Goal: Transaction & Acquisition: Book appointment/travel/reservation

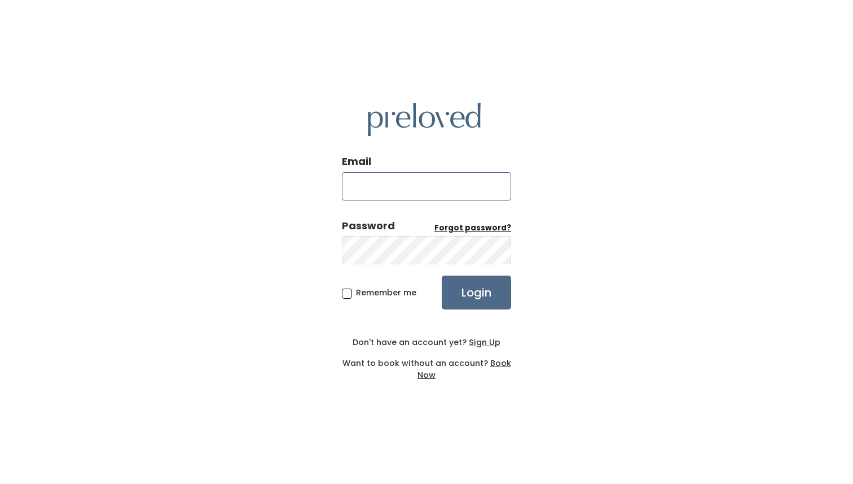
type input "osborn.aly@gmail.com"
click at [489, 292] on input "Login" at bounding box center [476, 292] width 69 height 34
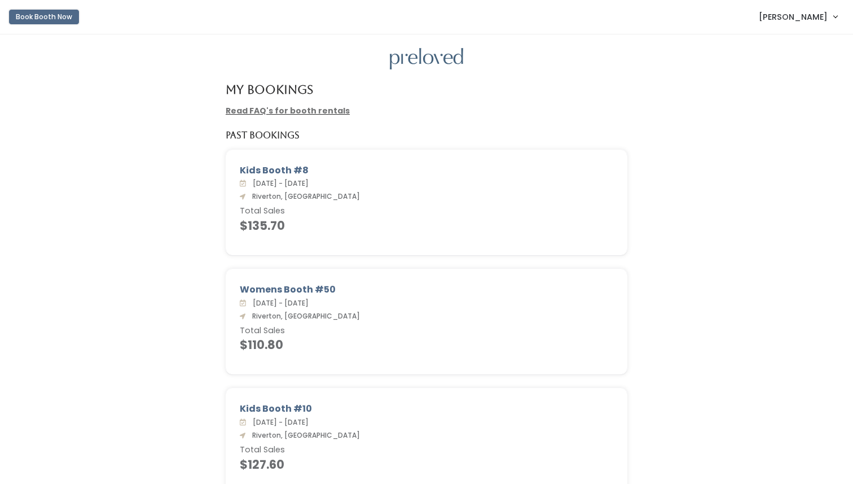
click at [61, 20] on button "Book Booth Now" at bounding box center [44, 17] width 70 height 15
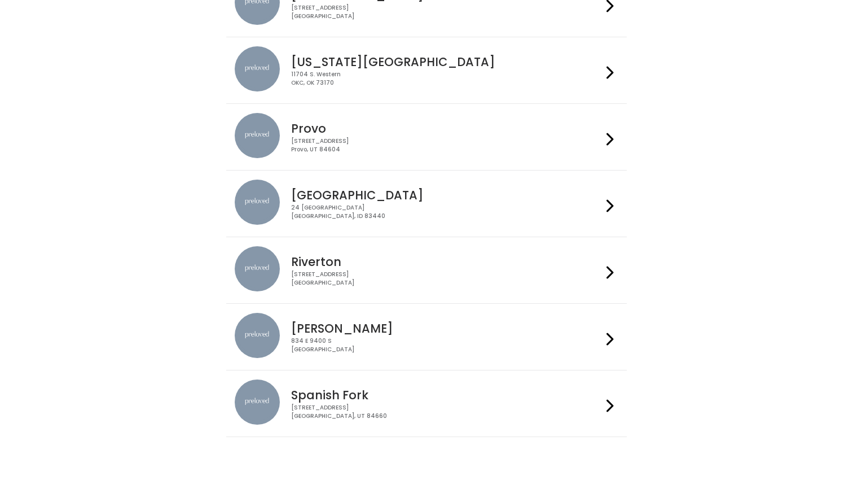
scroll to position [292, 0]
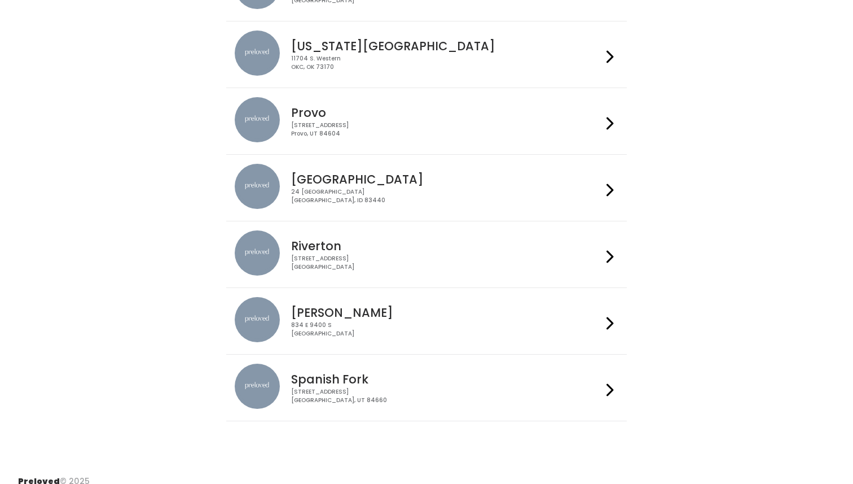
click at [422, 247] on h4 "Riverton" at bounding box center [446, 245] width 310 height 13
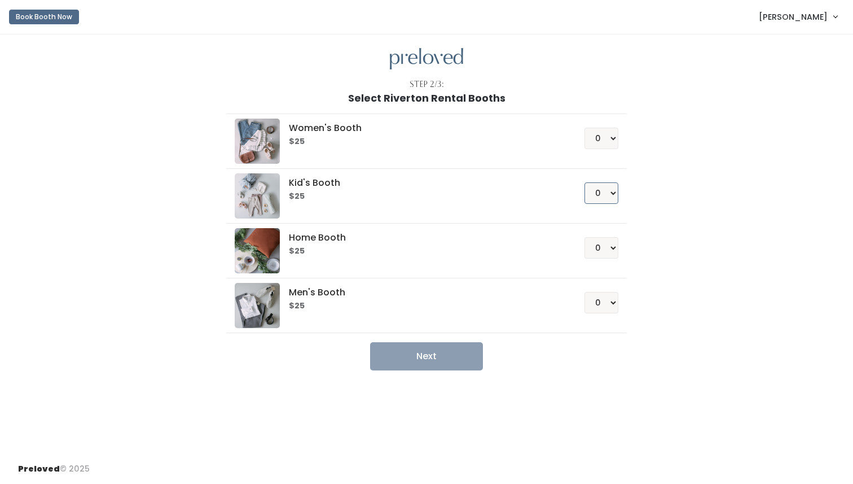
click at [602, 190] on select "0 1 2 3 4" at bounding box center [602, 192] width 34 height 21
select select "1"
click at [585, 182] on select "0 1 2 3 4" at bounding box center [602, 192] width 34 height 21
click at [605, 141] on select "0 1 2 3 4" at bounding box center [602, 138] width 34 height 21
select select "1"
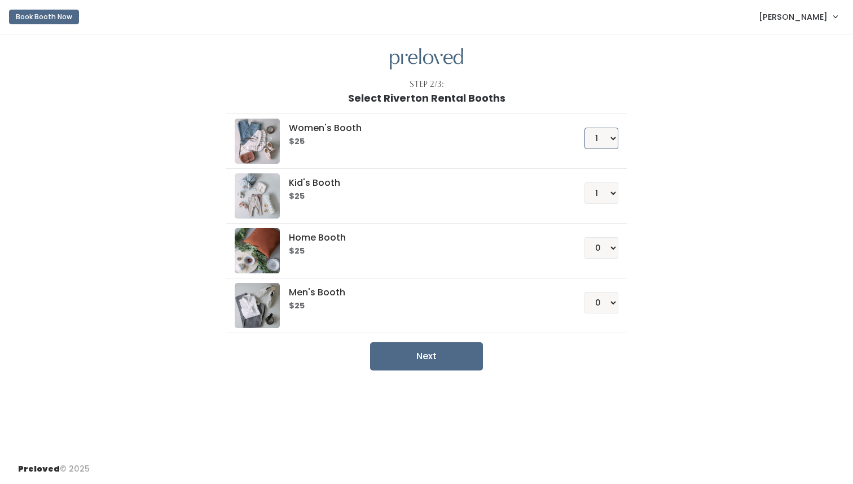
click at [585, 128] on select "0 1 2 3 4" at bounding box center [602, 138] width 34 height 21
click at [454, 353] on button "Next" at bounding box center [426, 356] width 113 height 28
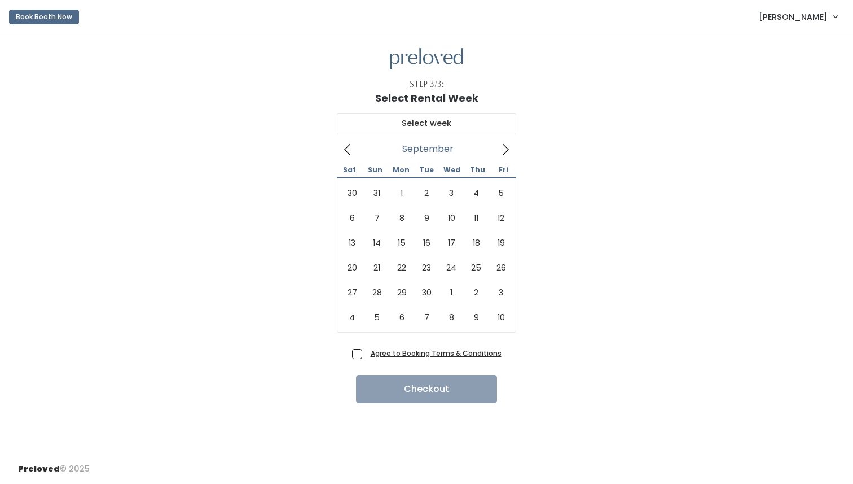
click at [504, 149] on icon at bounding box center [505, 149] width 12 height 12
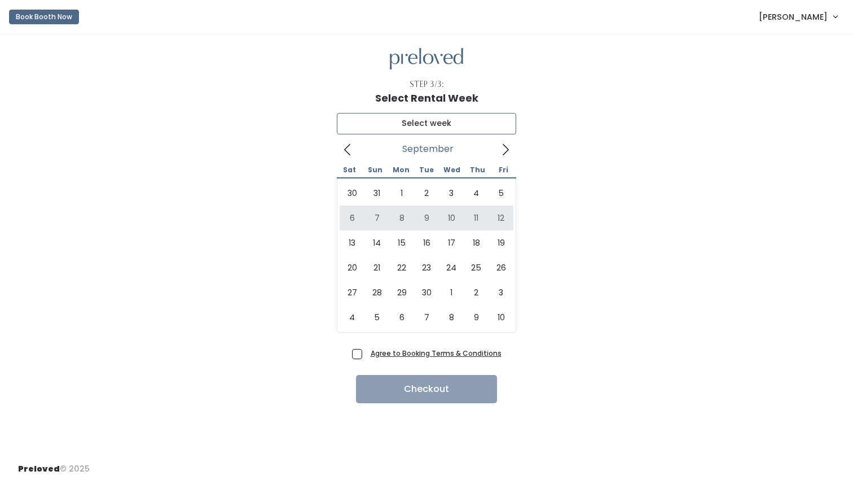
type input "September 6 to September 12"
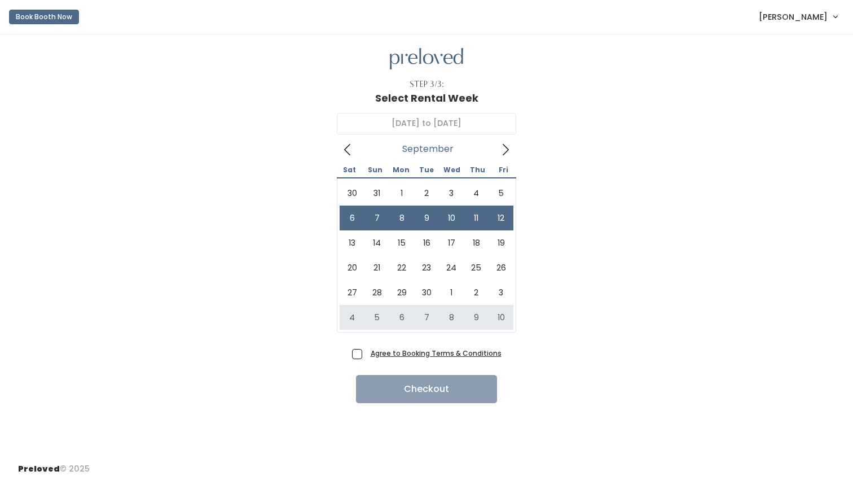
click at [366, 354] on span "Agree to Booking Terms & Conditions" at bounding box center [433, 352] width 135 height 11
click at [366, 354] on input "Agree to Booking Terms & Conditions" at bounding box center [369, 350] width 7 height 7
checkbox input "true"
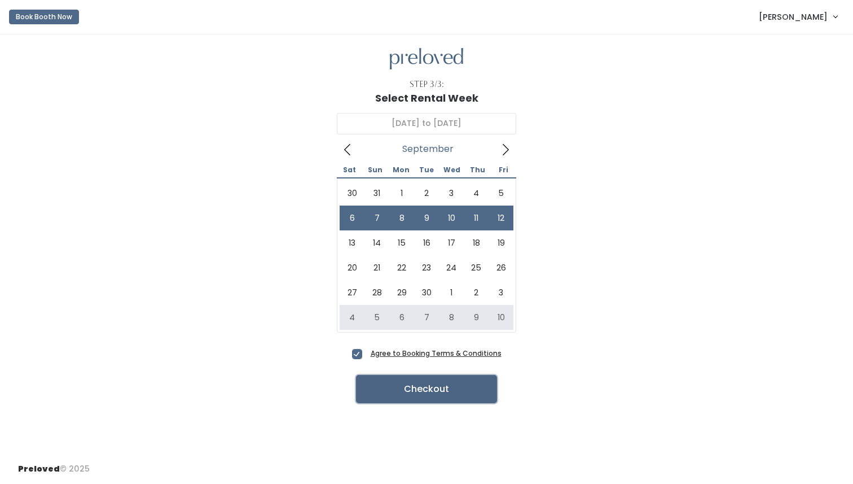
click at [425, 397] on button "Checkout" at bounding box center [426, 389] width 141 height 28
